Goal: Navigation & Orientation: Find specific page/section

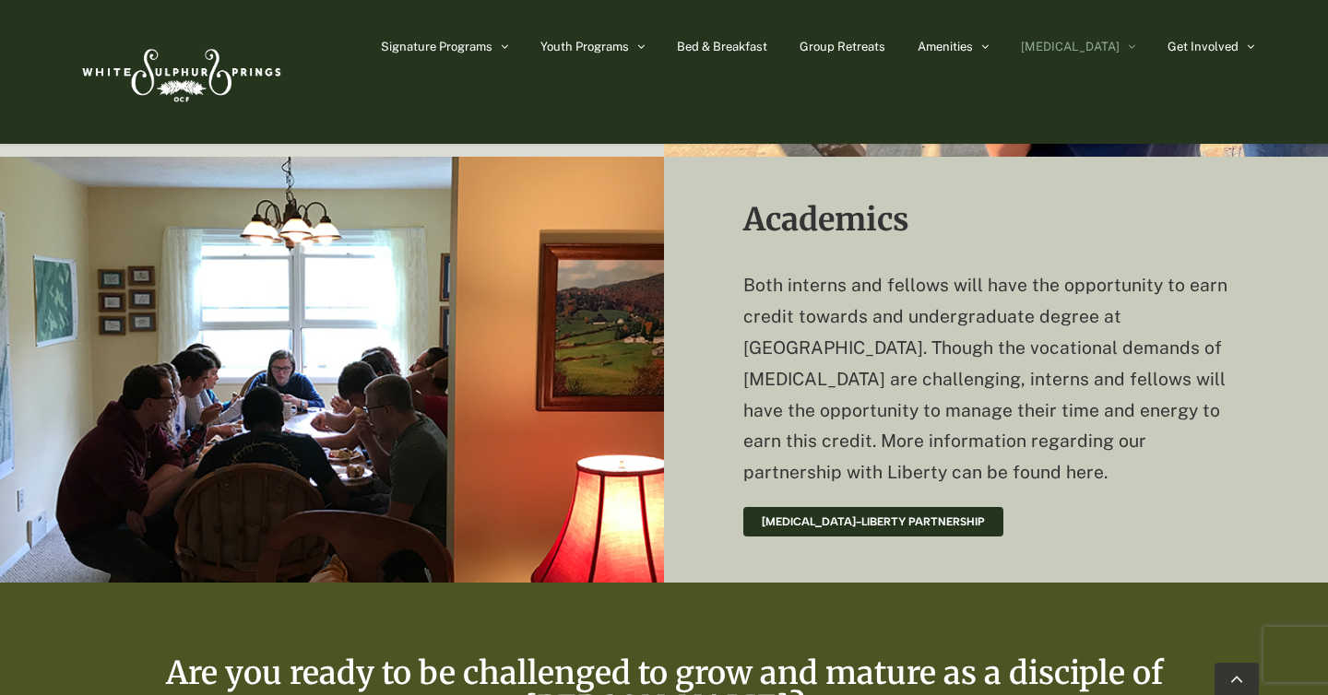
scroll to position [4468, 0]
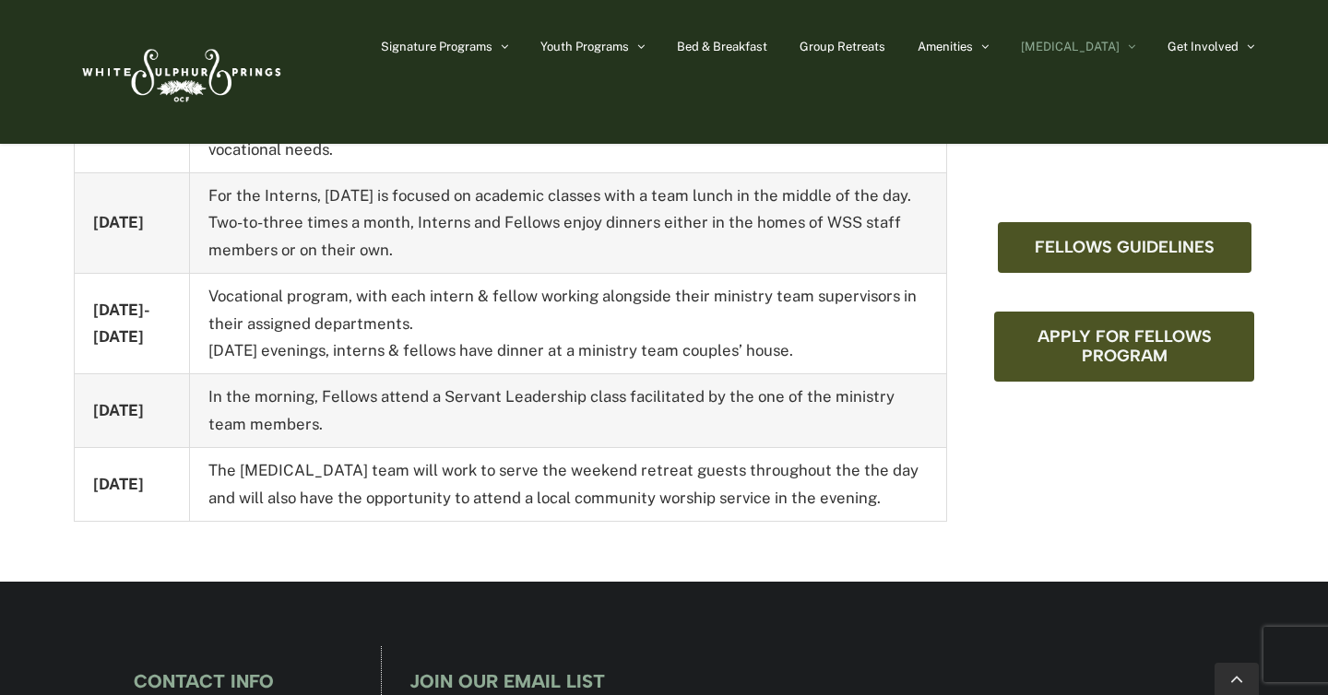
scroll to position [1301, 0]
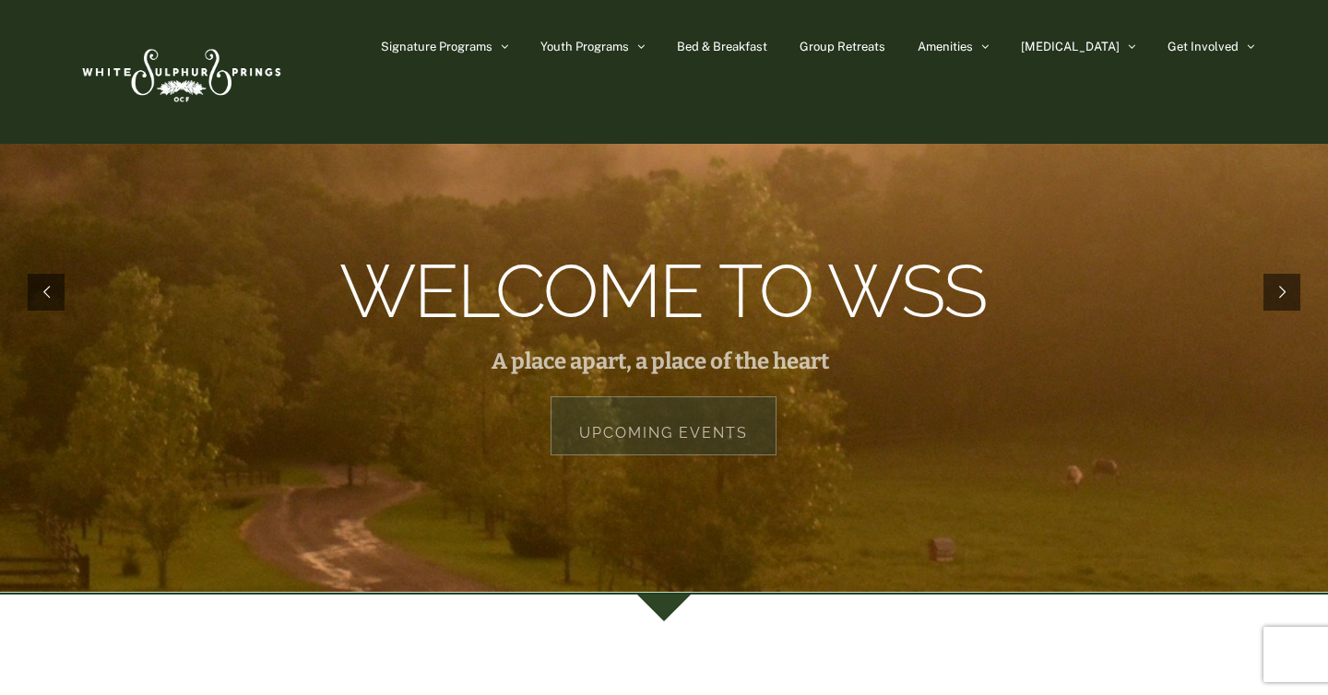
scroll to position [56, 0]
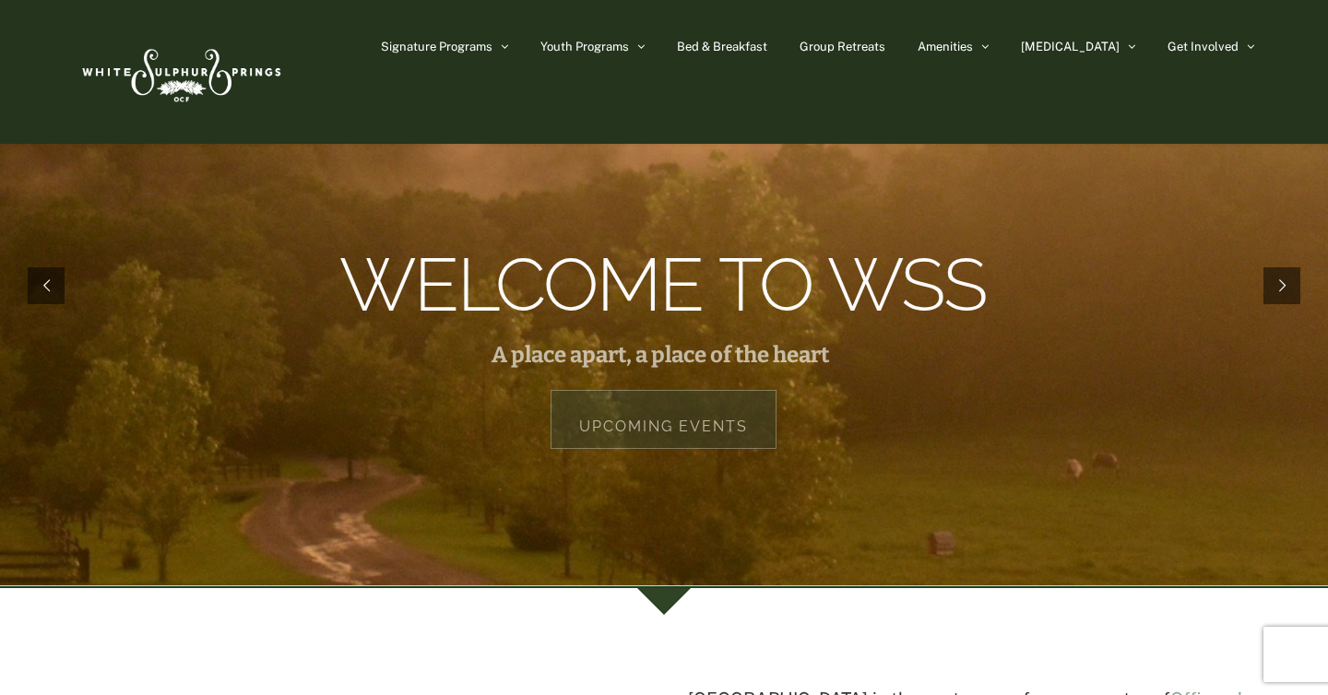
click at [1302, 280] on rs-layer at bounding box center [664, 285] width 1328 height 599
click at [1289, 280] on rs-arrow at bounding box center [1281, 285] width 37 height 37
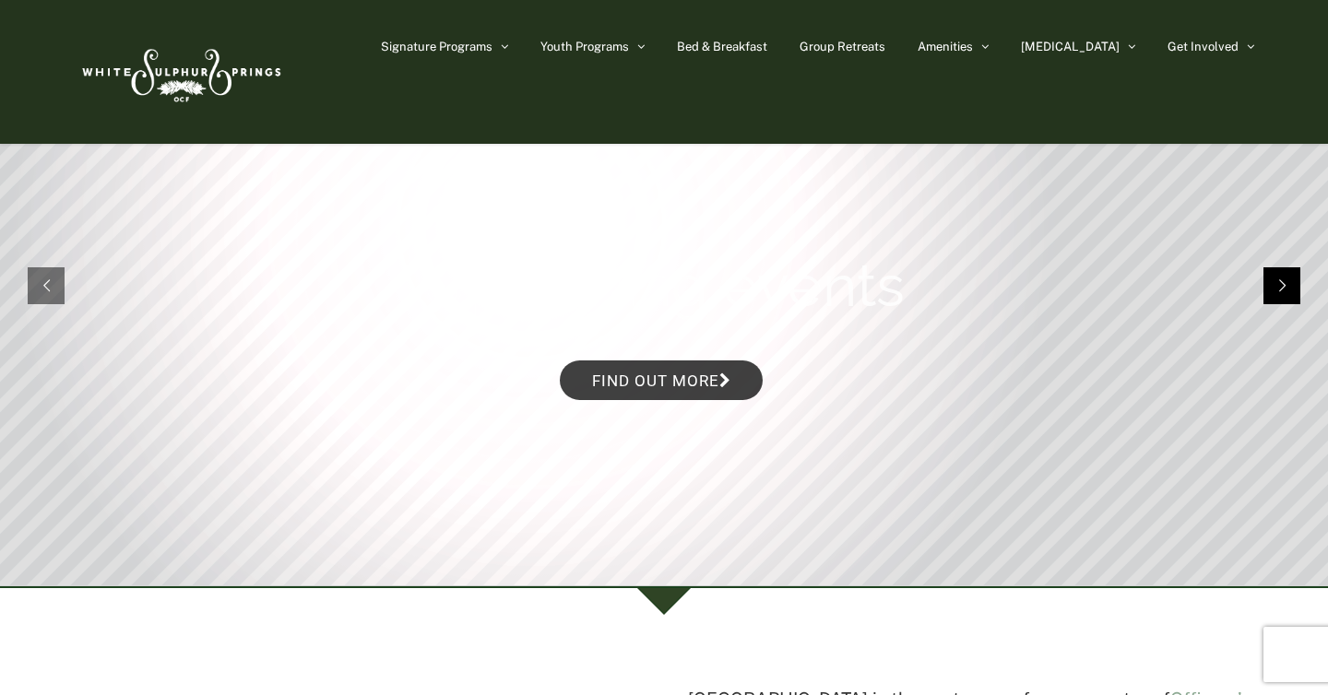
click at [1289, 280] on rs-arrow at bounding box center [1281, 285] width 37 height 37
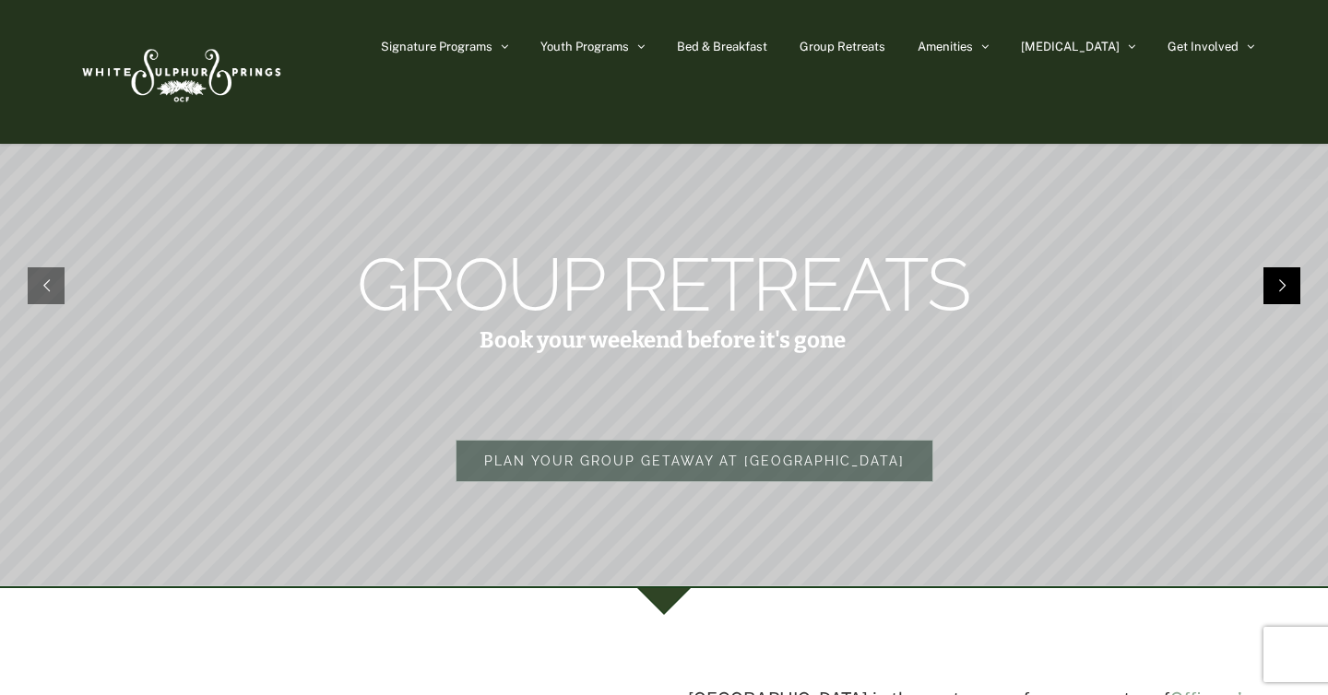
click at [1289, 279] on rs-arrow at bounding box center [1281, 285] width 37 height 37
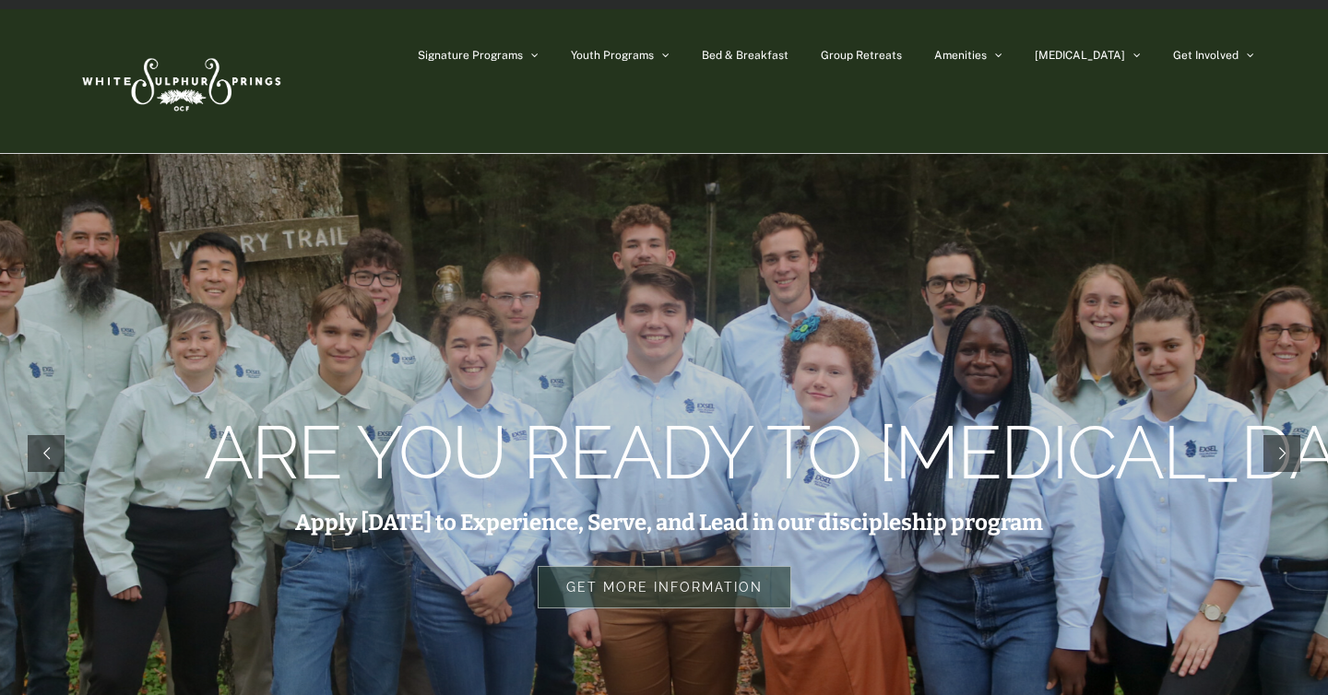
scroll to position [34, 0]
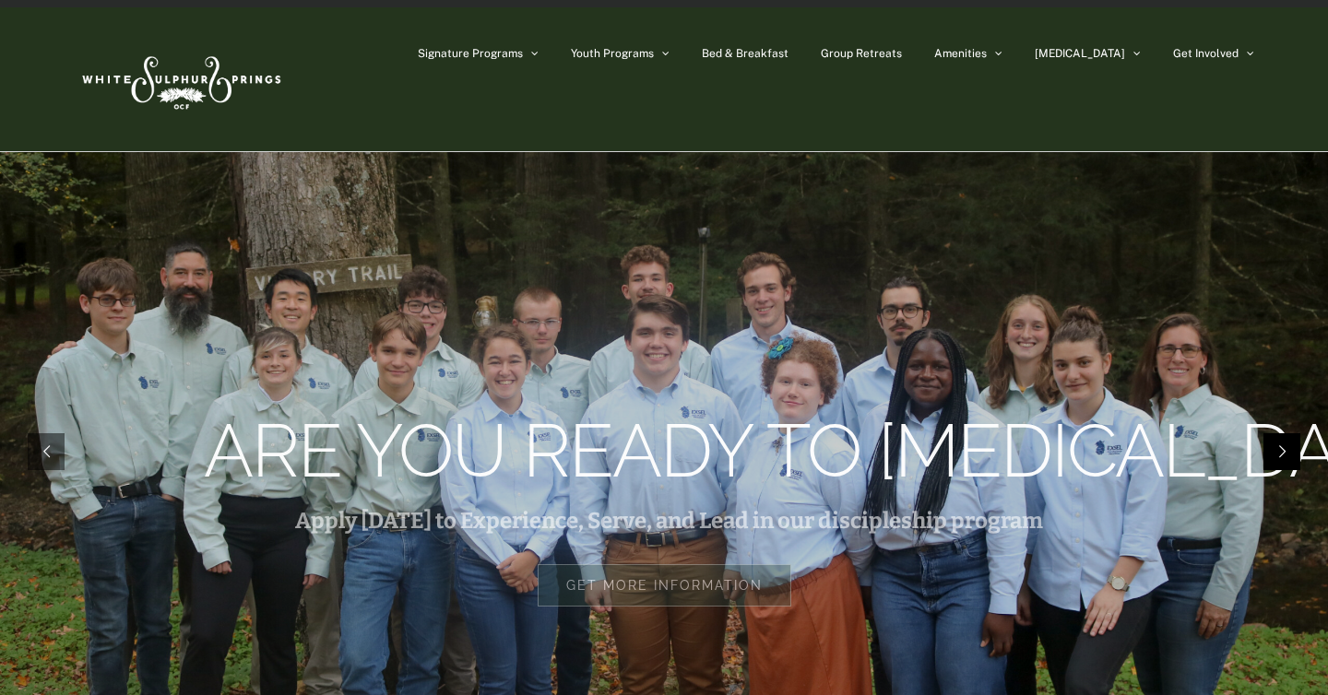
click at [1278, 444] on rs-arrow at bounding box center [1281, 451] width 37 height 37
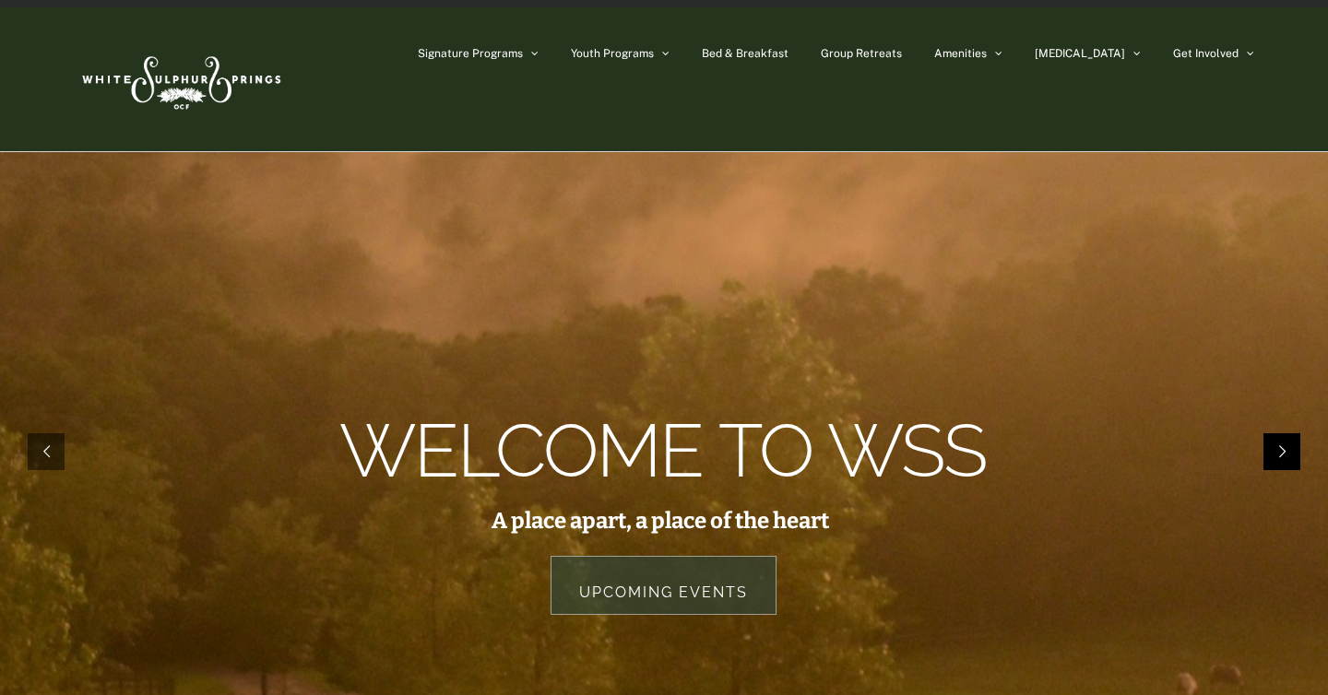
click at [1278, 444] on rs-arrow at bounding box center [1281, 451] width 37 height 37
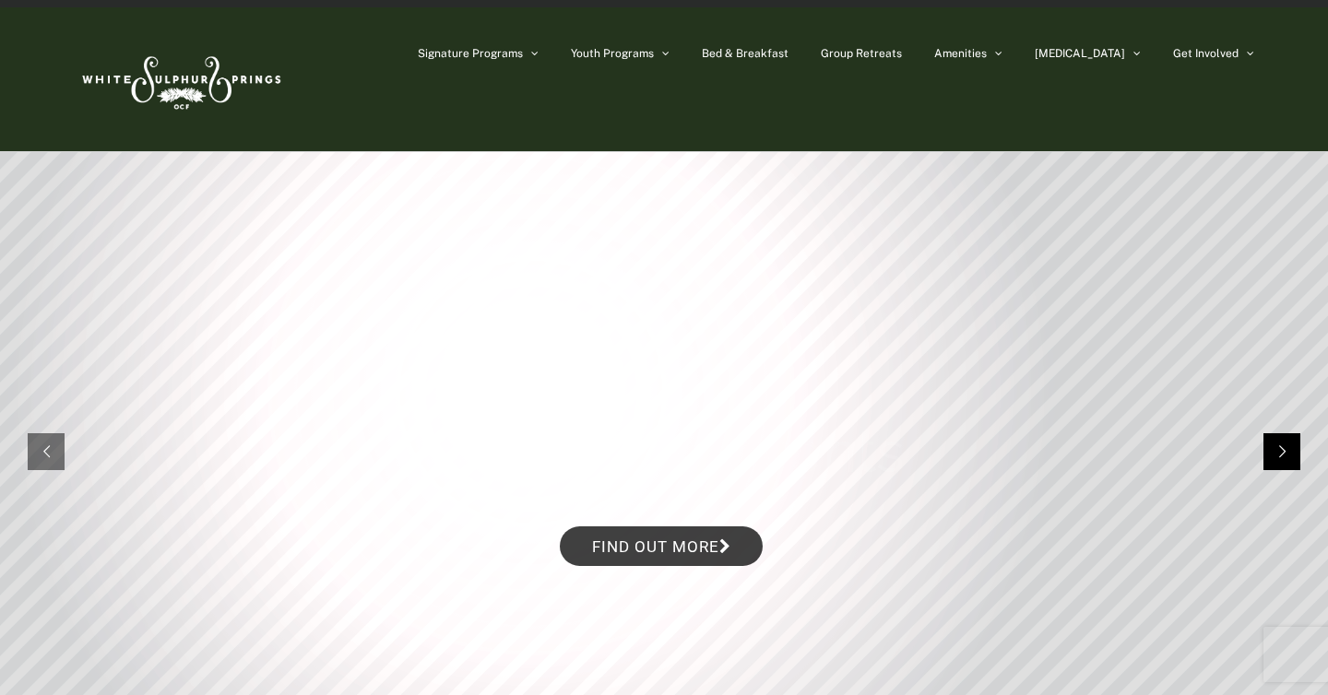
click at [1278, 444] on rs-arrow at bounding box center [1281, 451] width 37 height 37
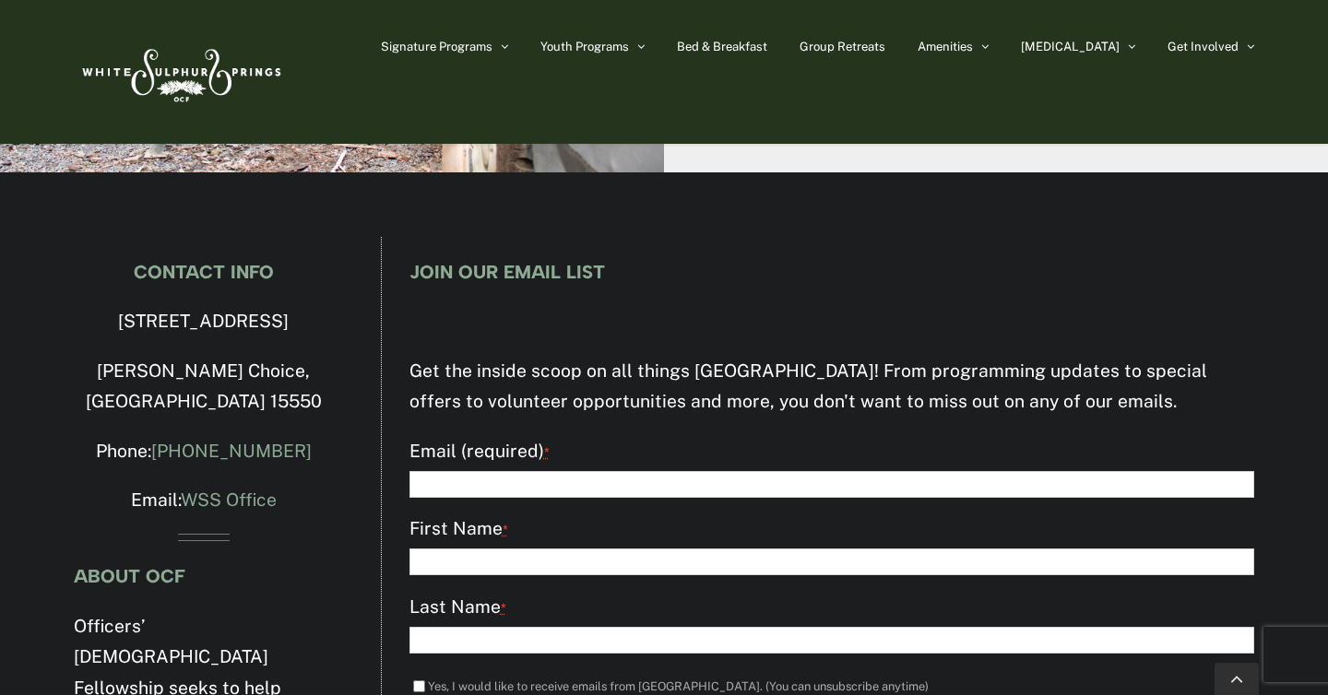
scroll to position [5752, 0]
